Goal: Task Accomplishment & Management: Use online tool/utility

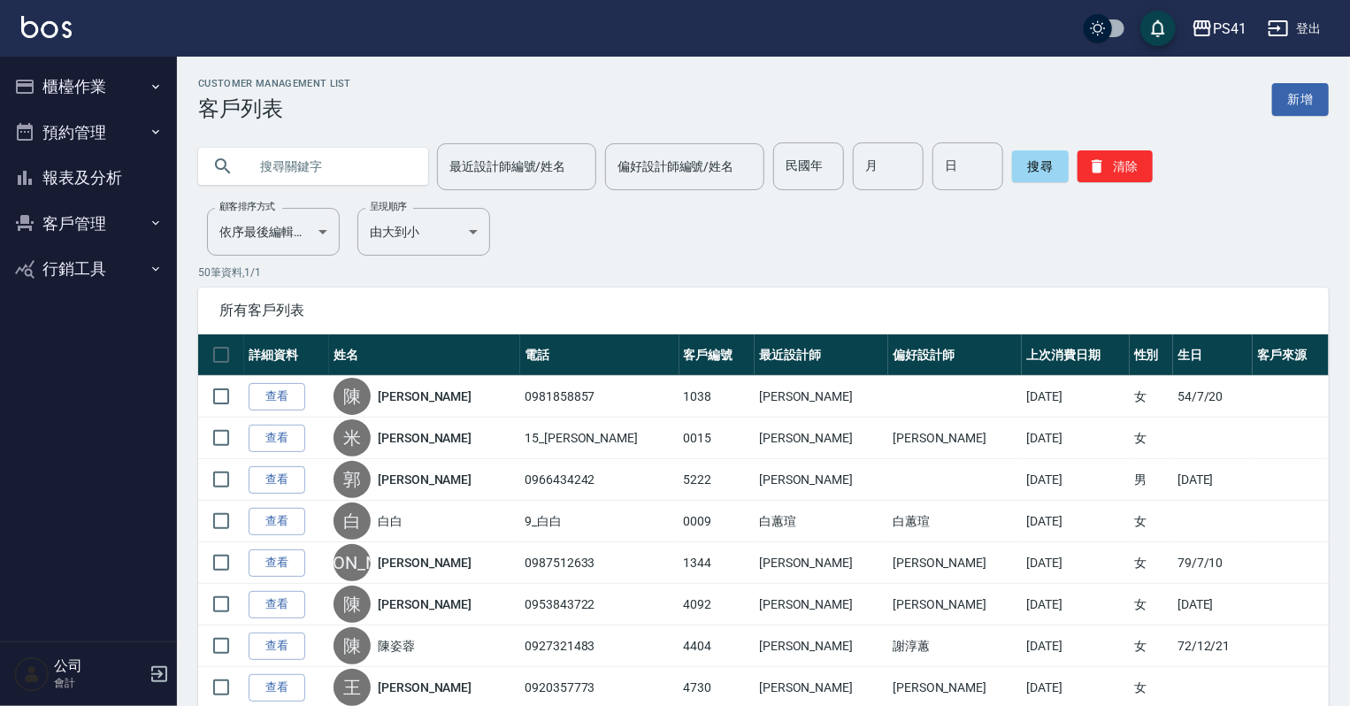
click at [343, 171] on input "text" at bounding box center [331, 166] width 166 height 48
click at [289, 150] on input "text" at bounding box center [331, 166] width 166 height 48
type input "0972996837"
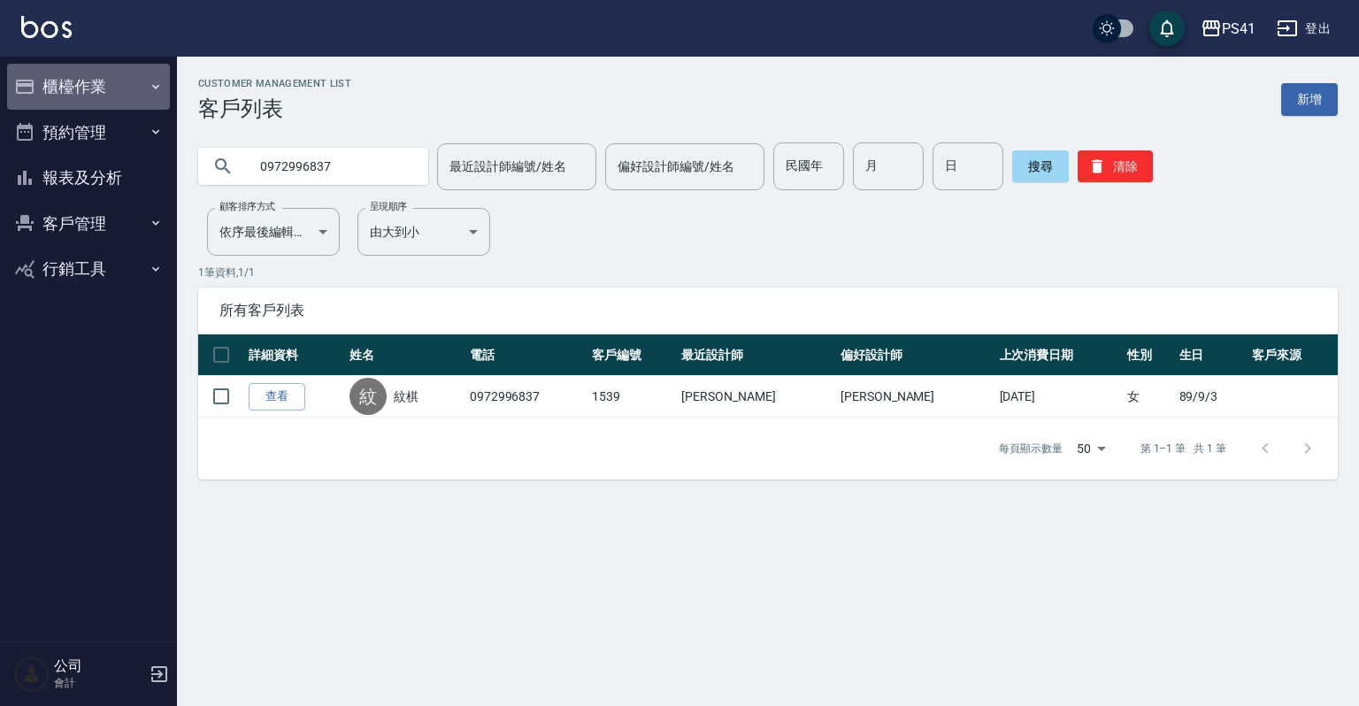
click at [134, 71] on button "櫃檯作業" at bounding box center [88, 87] width 163 height 46
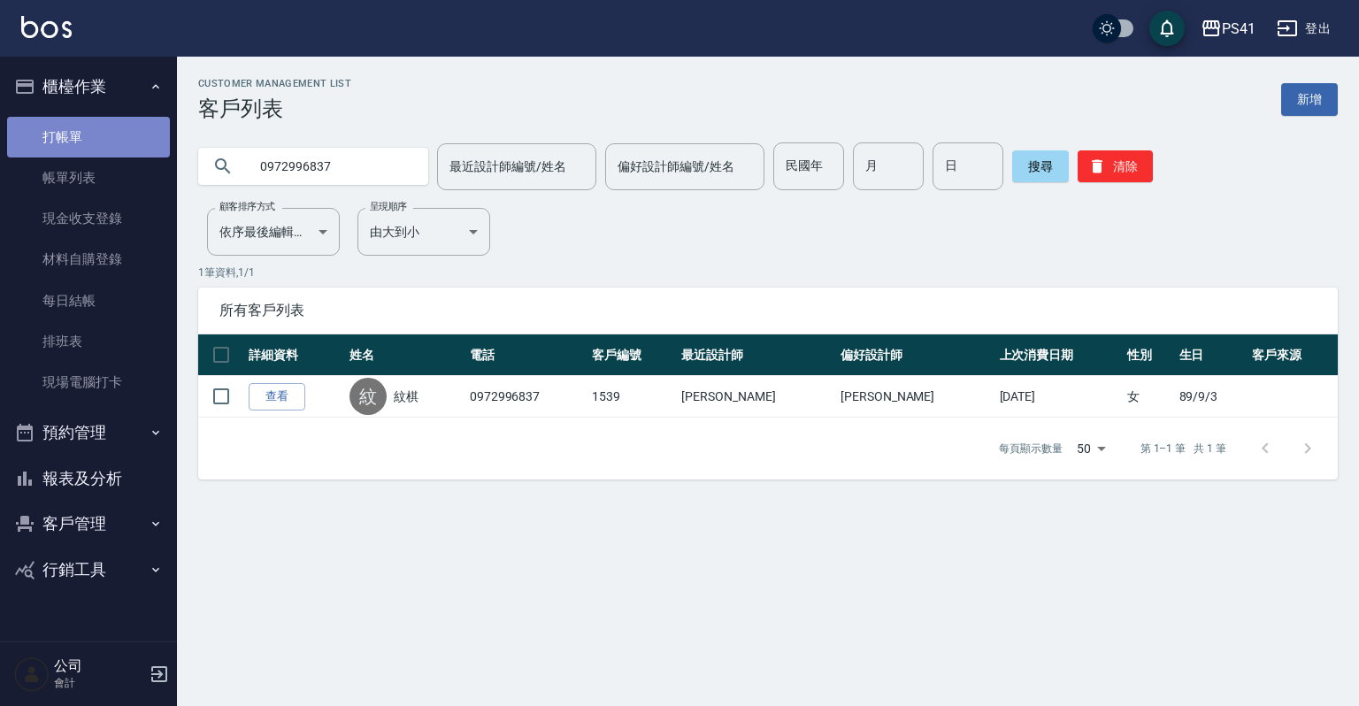
click at [92, 125] on link "打帳單" at bounding box center [88, 137] width 163 height 41
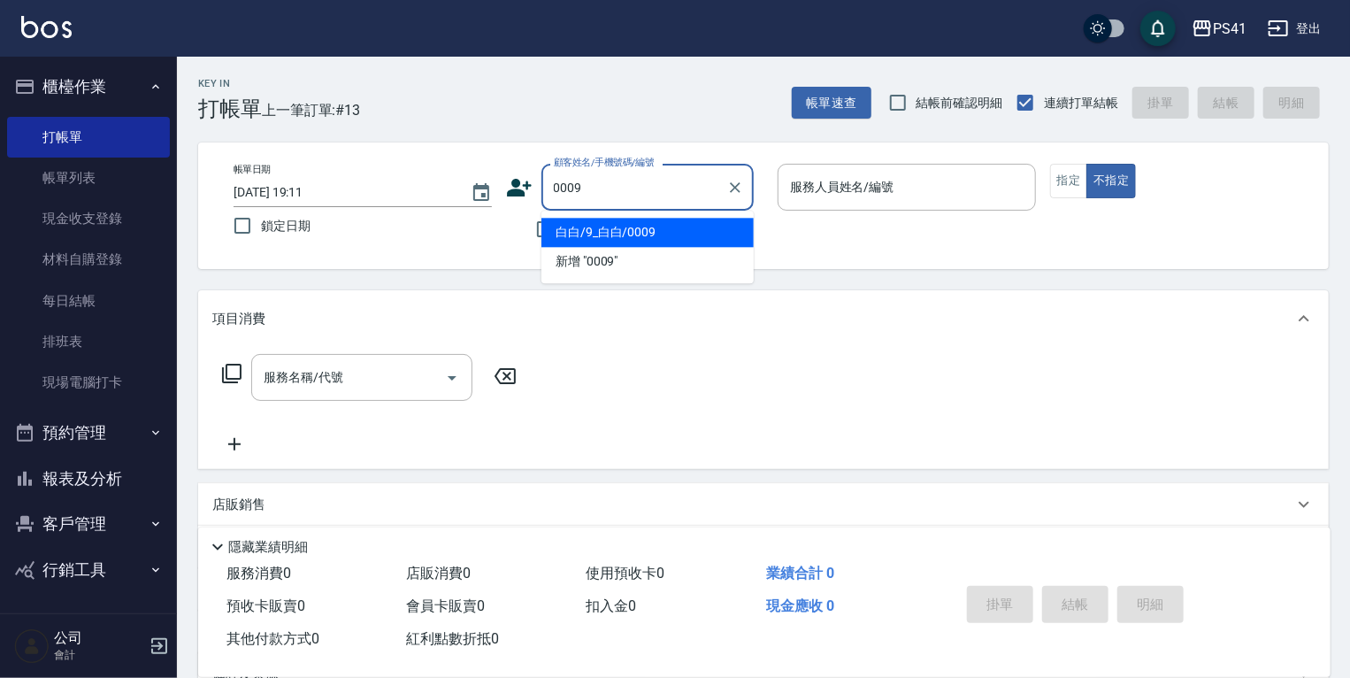
type input "白白/9_白白/0009"
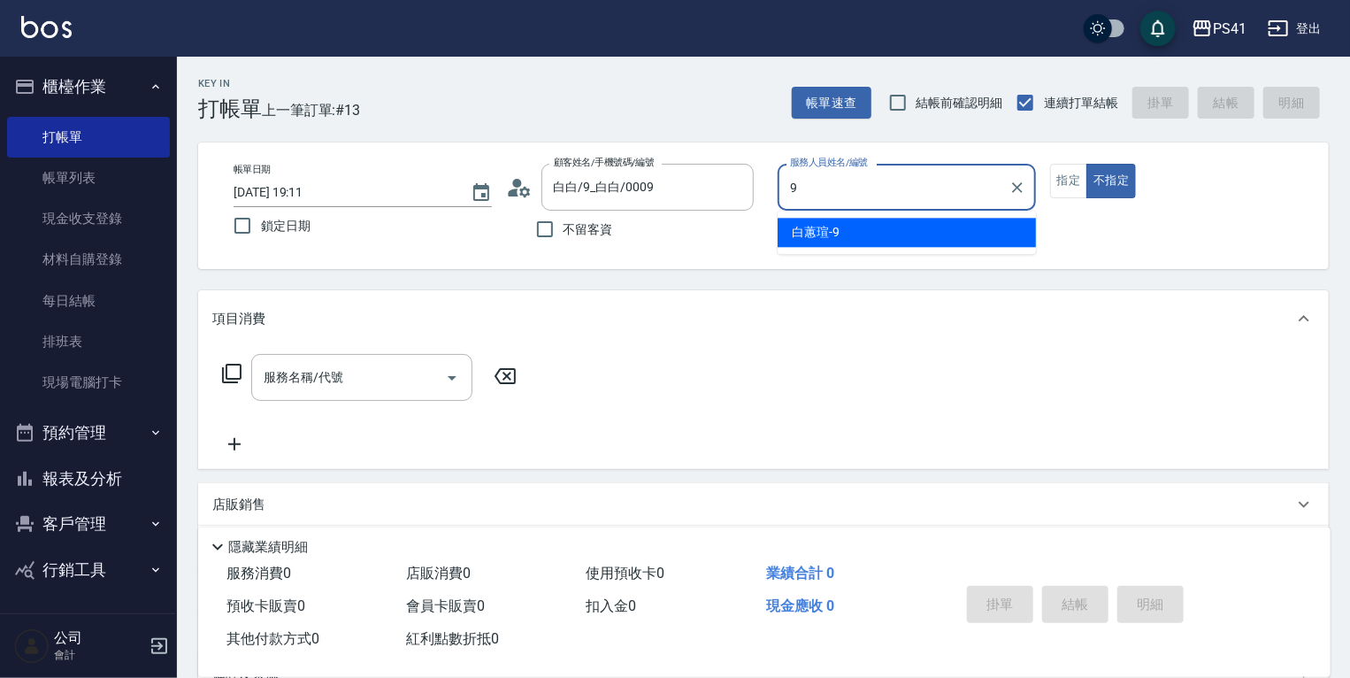
type input "白蕙瑄-9"
type button "false"
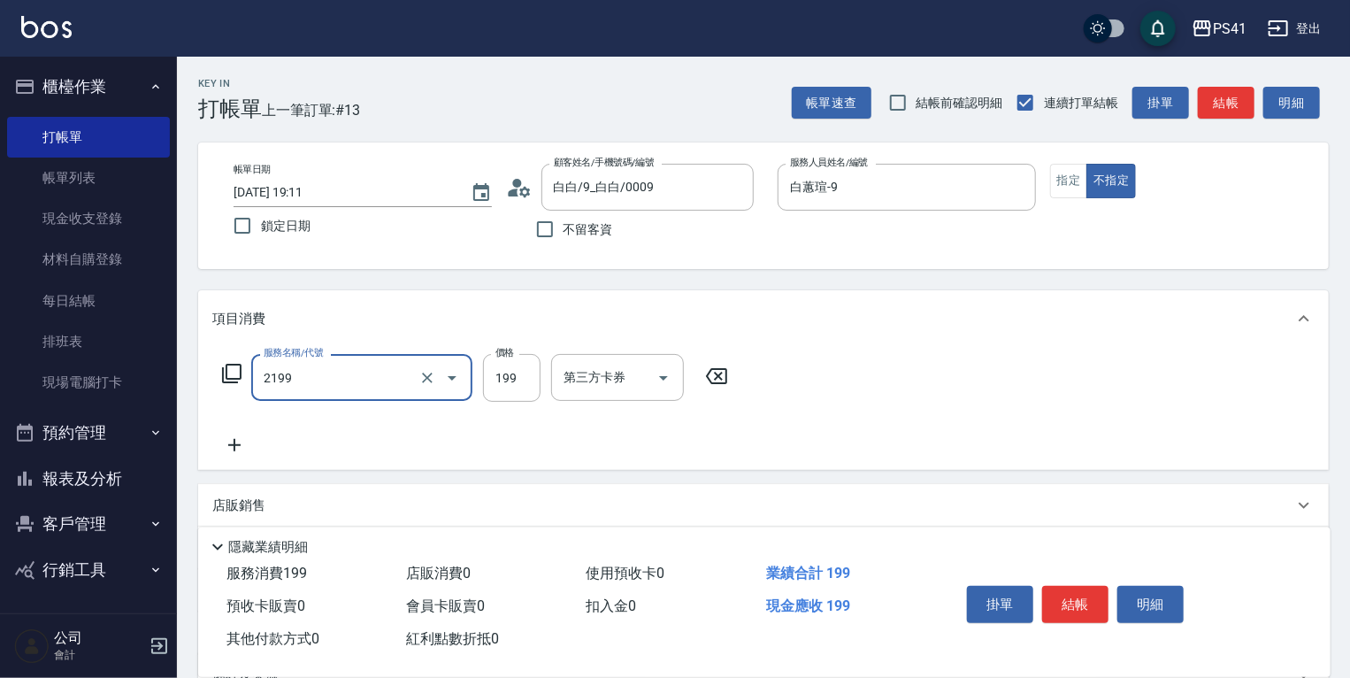
type input "不指定剪髮活動(2199)"
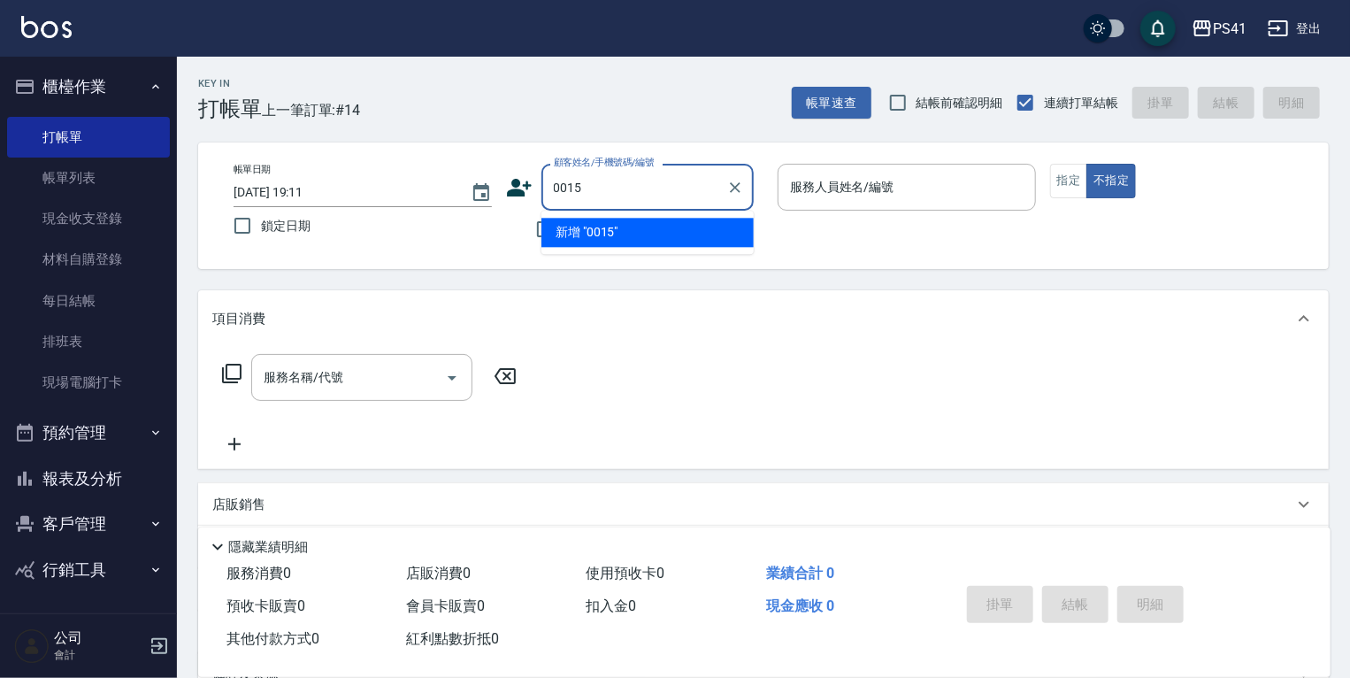
type input "0015"
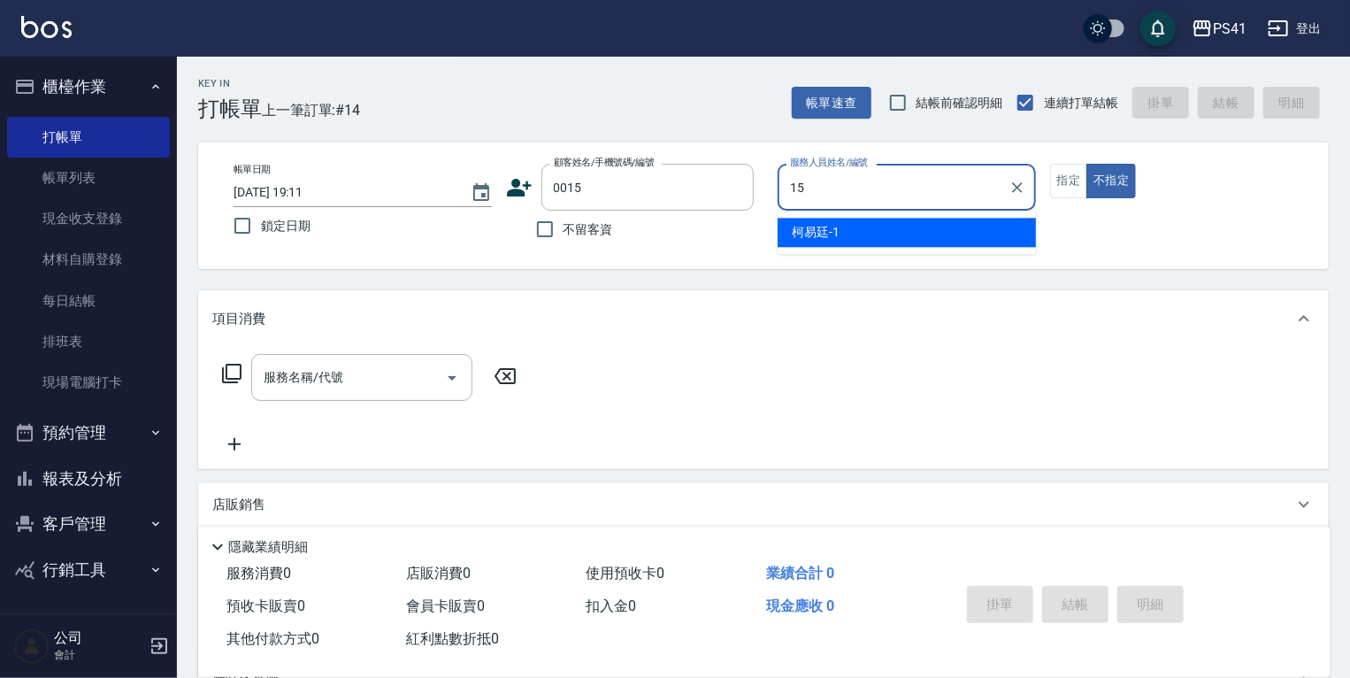
type input "[PERSON_NAME]15"
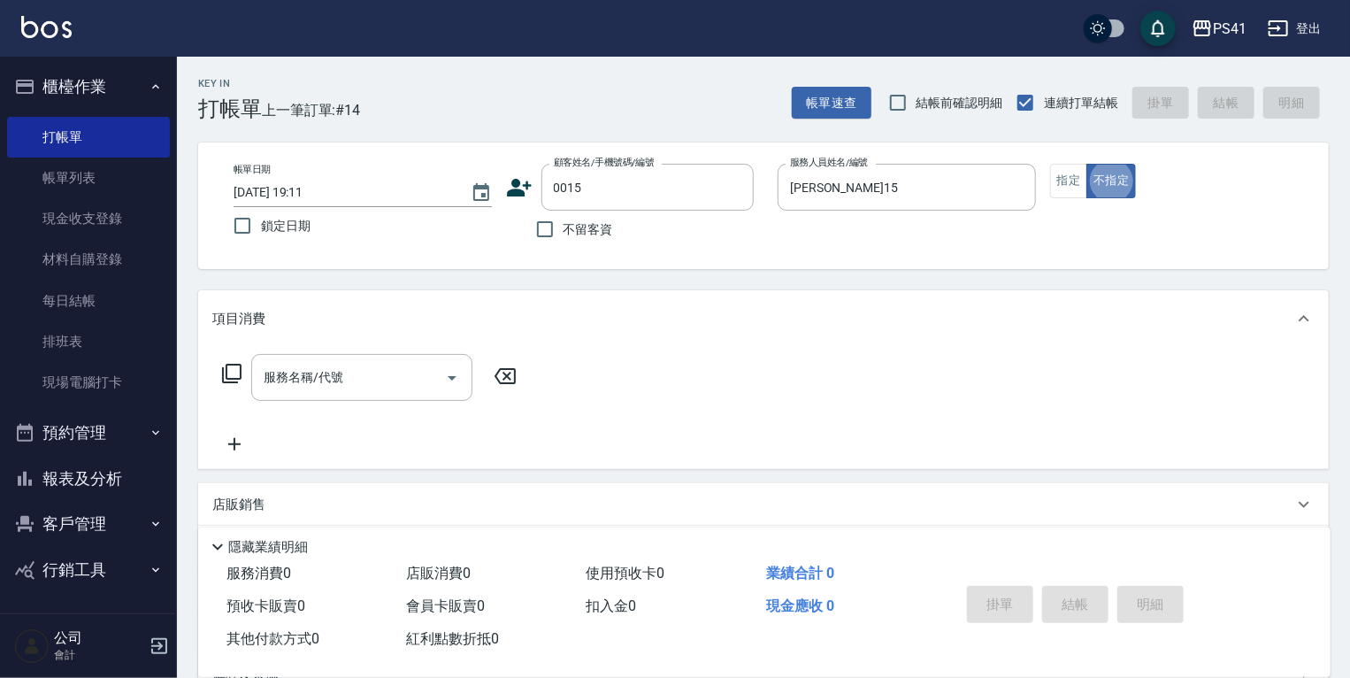
type input "米雪/15_米雪/0015"
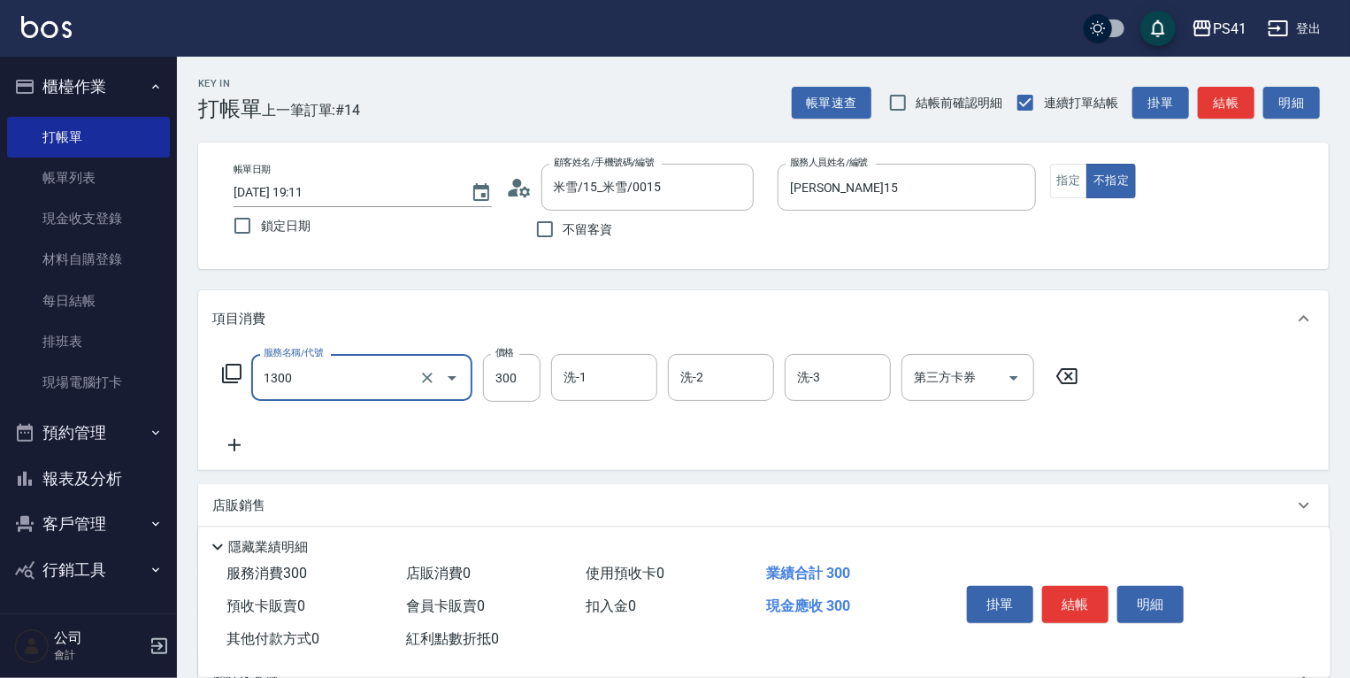
type input "洗髮300(1300)"
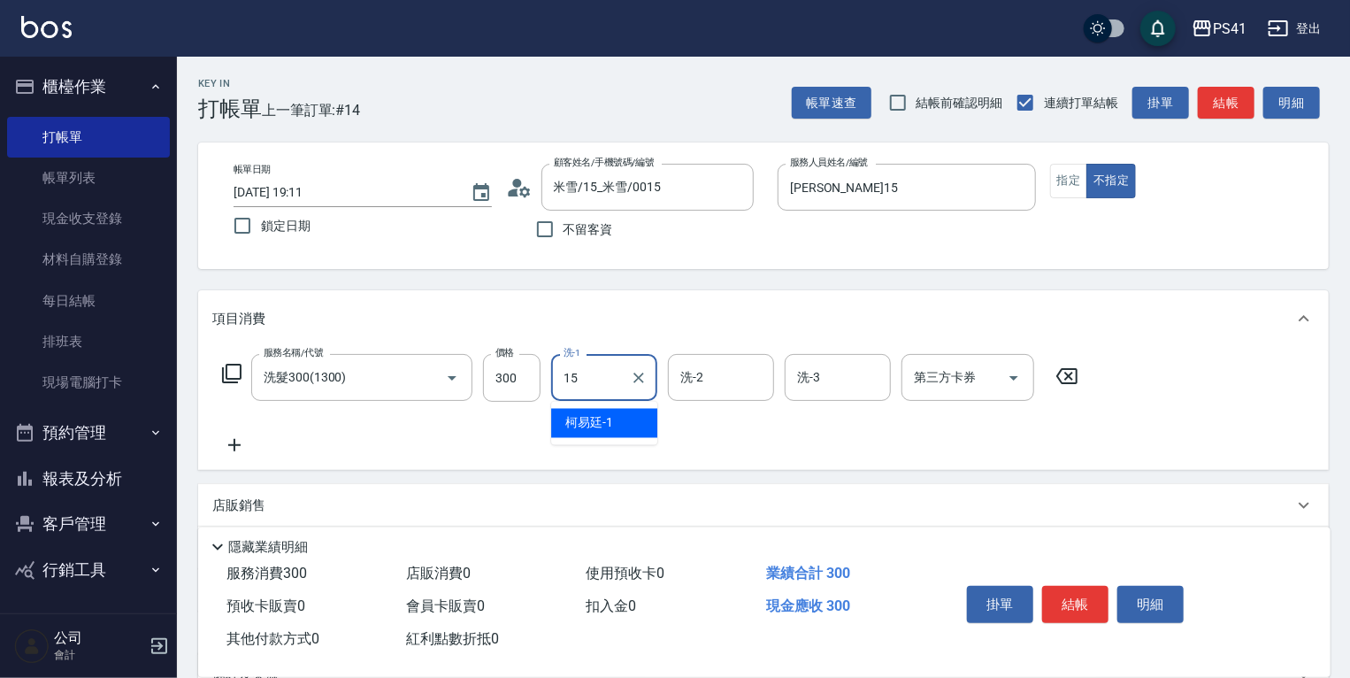
type input "[PERSON_NAME]15"
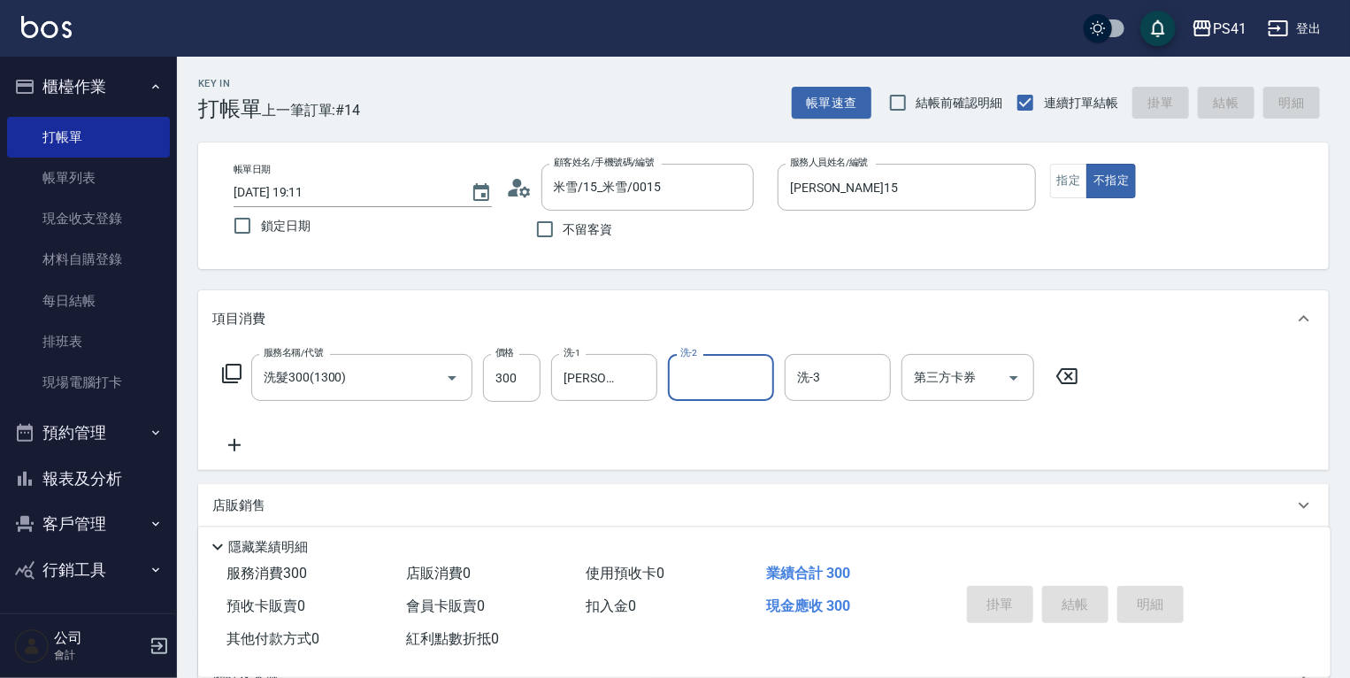
type input "[DATE] 19:26"
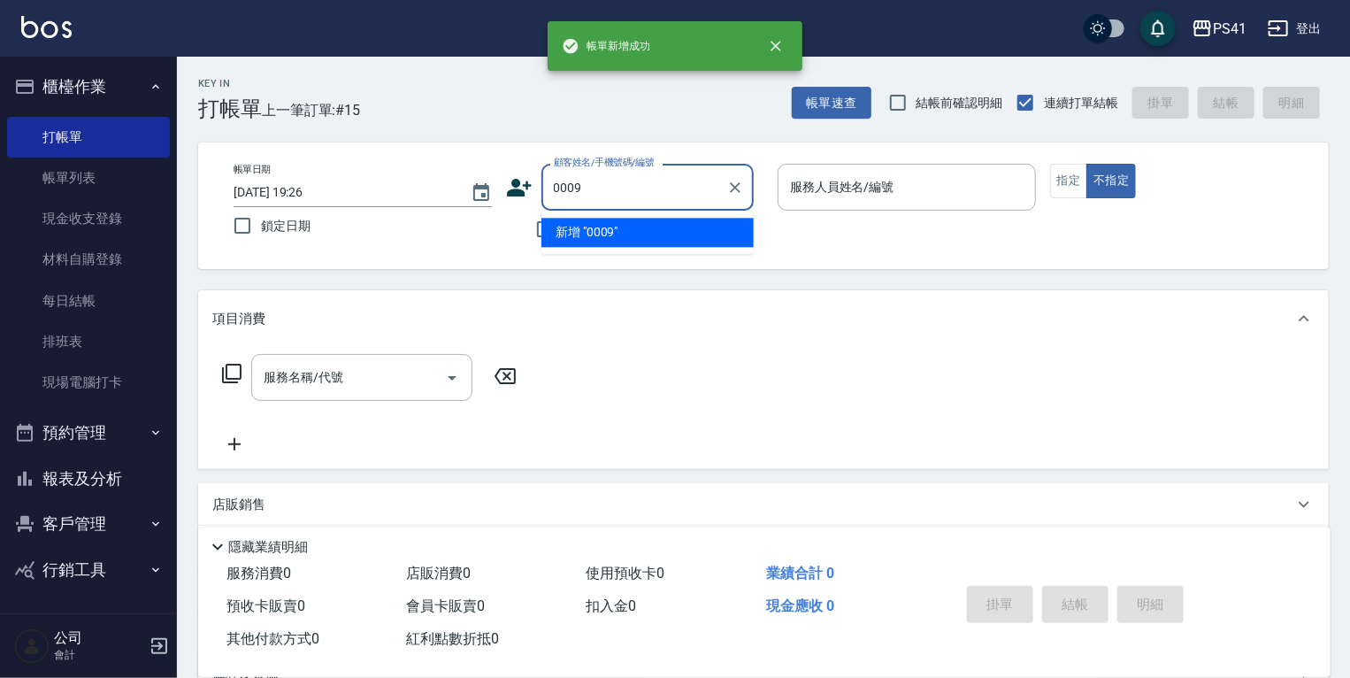
type input "0009"
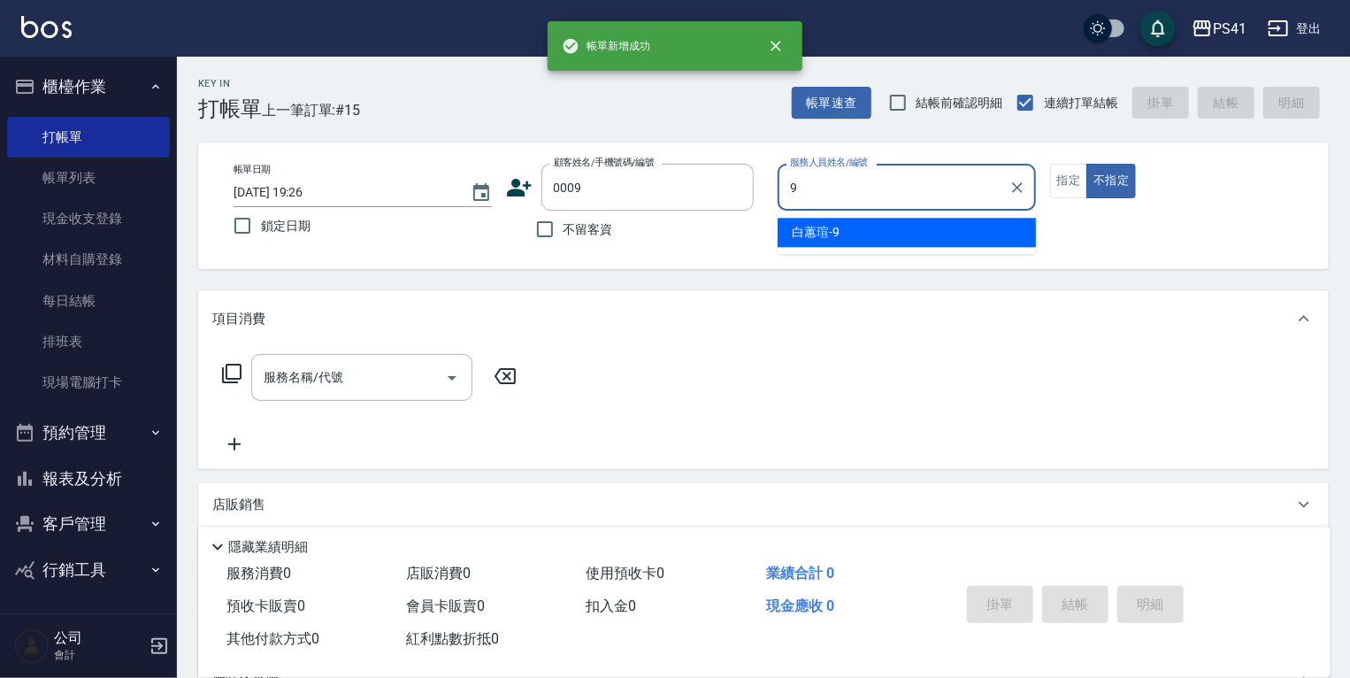
type input "白蕙瑄-9"
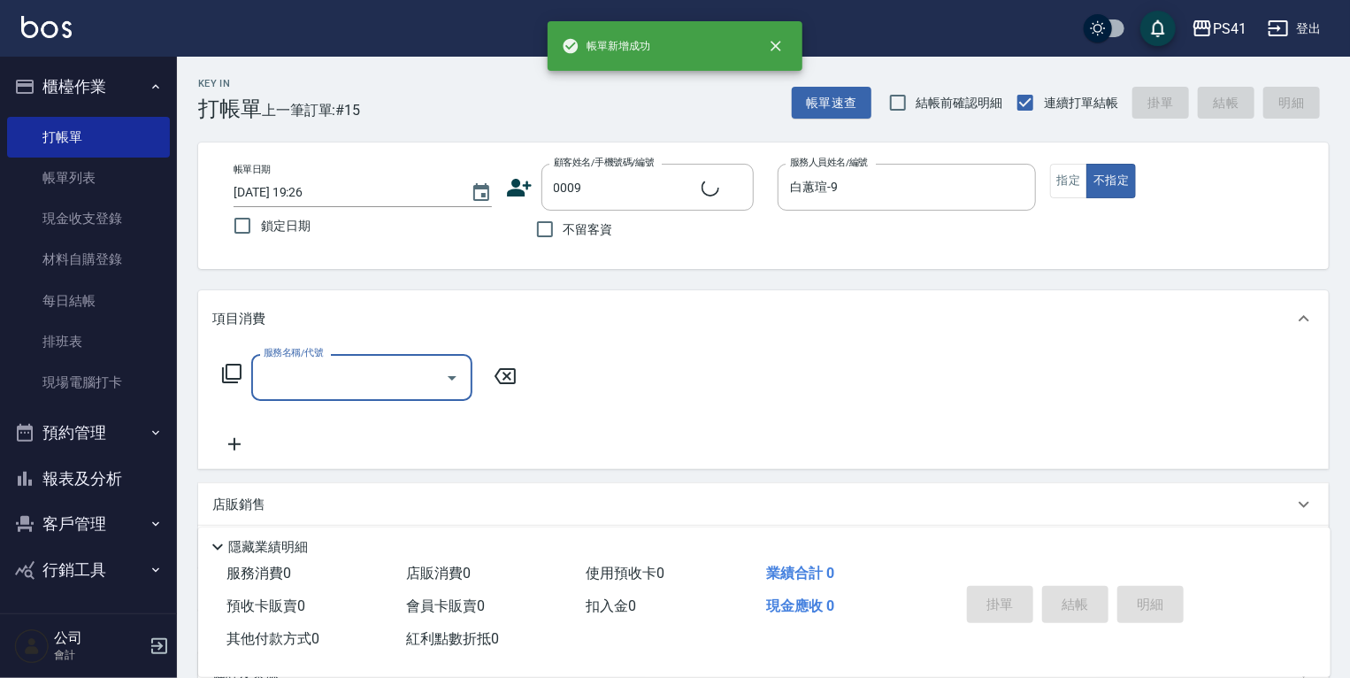
type input "白白/9_白白/0009"
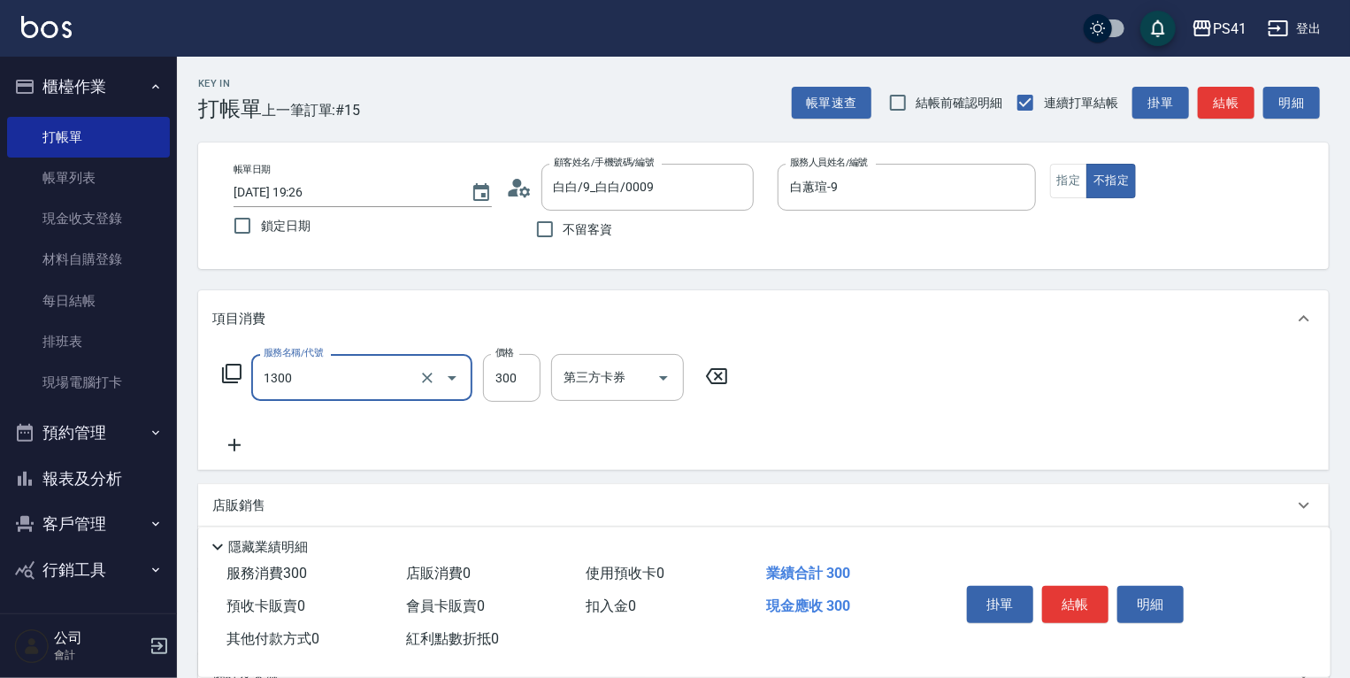
type input "洗髮300(1300)"
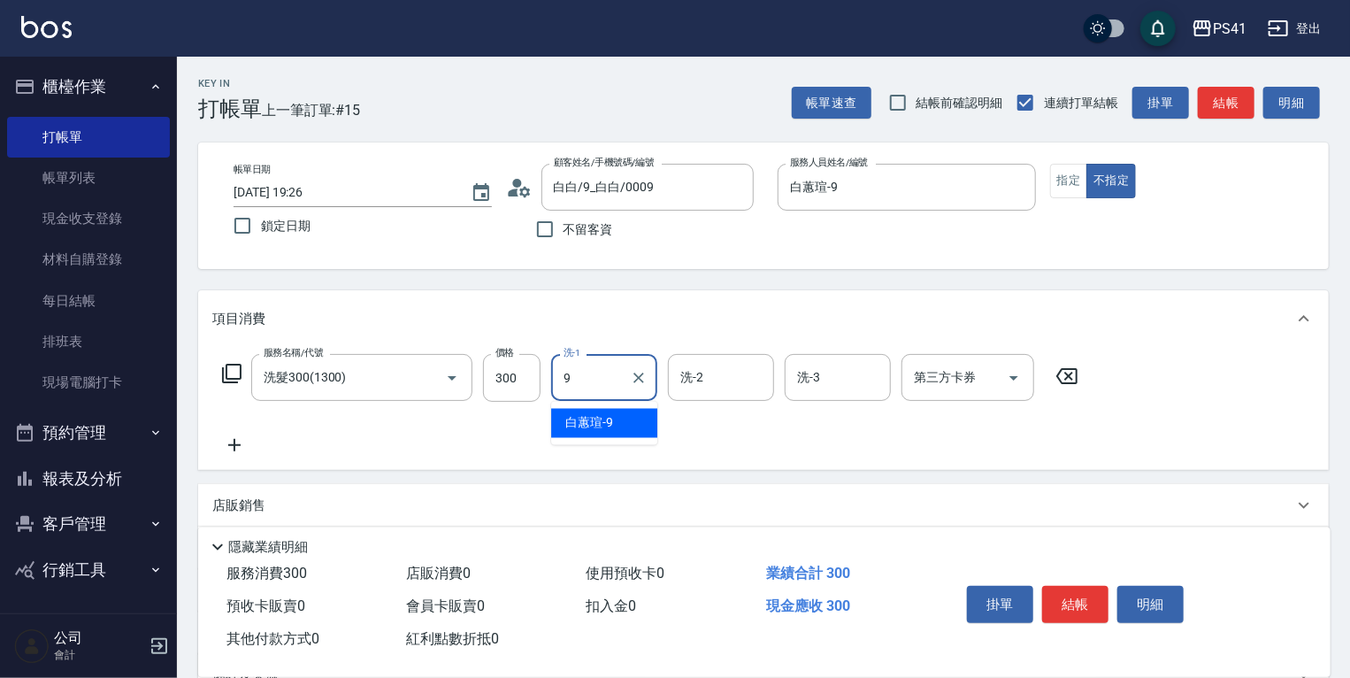
type input "白蕙瑄-9"
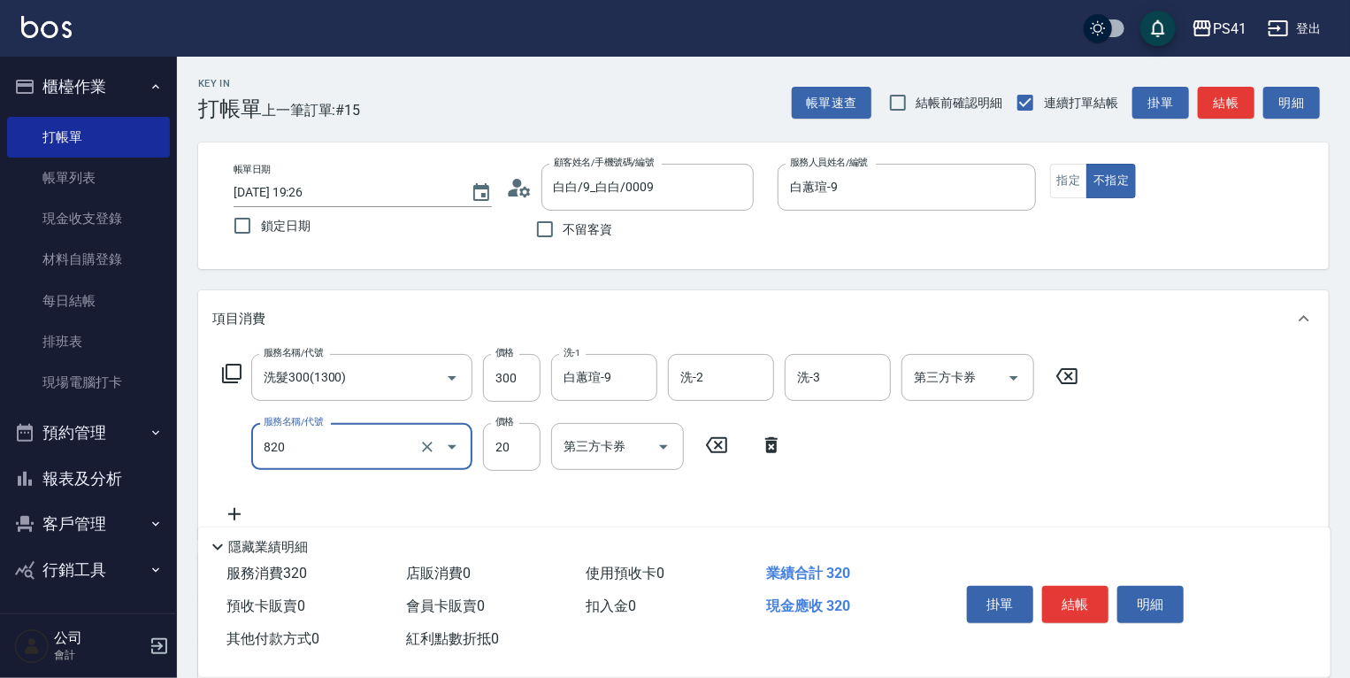
type input "潤絲(820)"
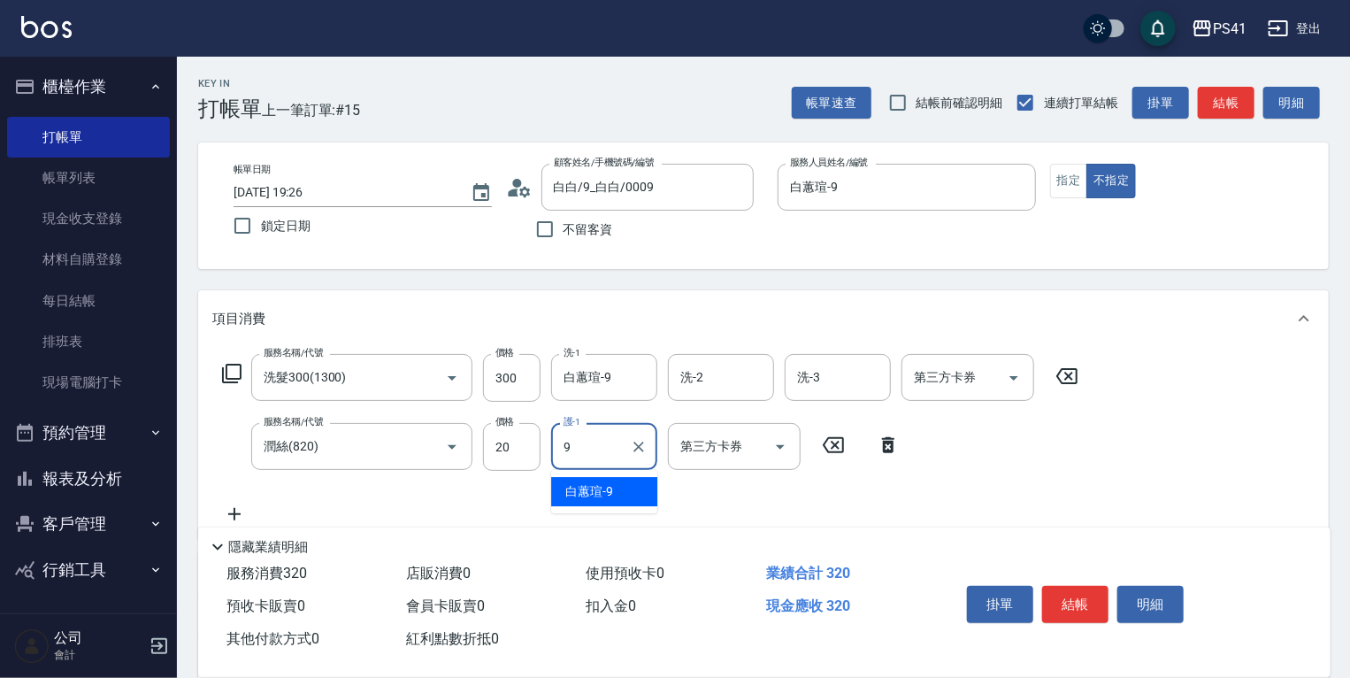
type input "白蕙瑄-9"
